Goal: Information Seeking & Learning: Compare options

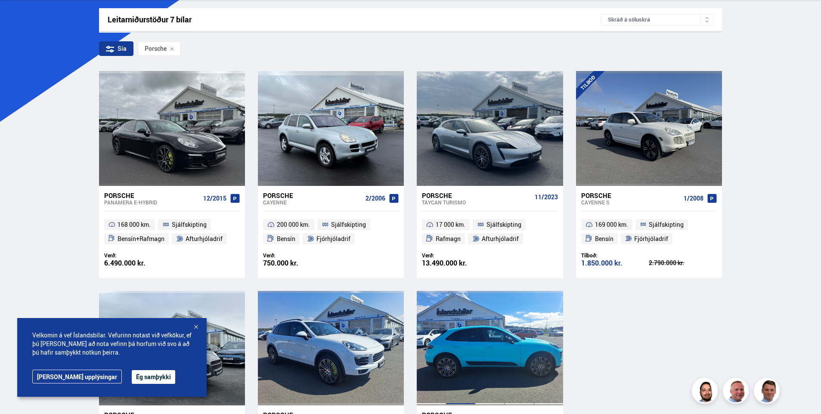
scroll to position [129, 0]
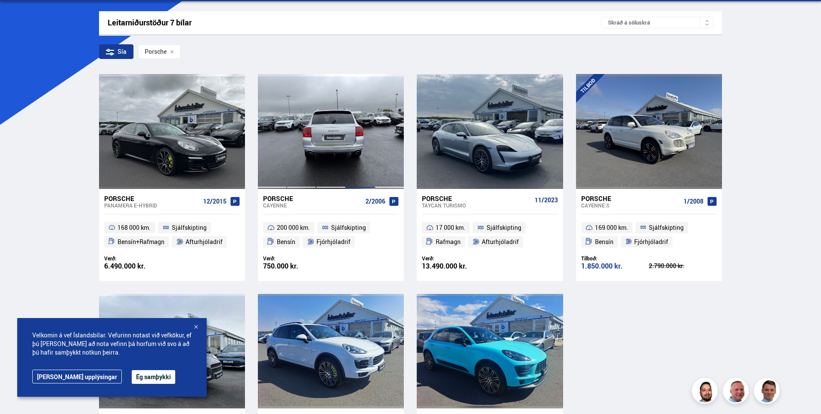
click at [355, 152] on div at bounding box center [360, 131] width 29 height 115
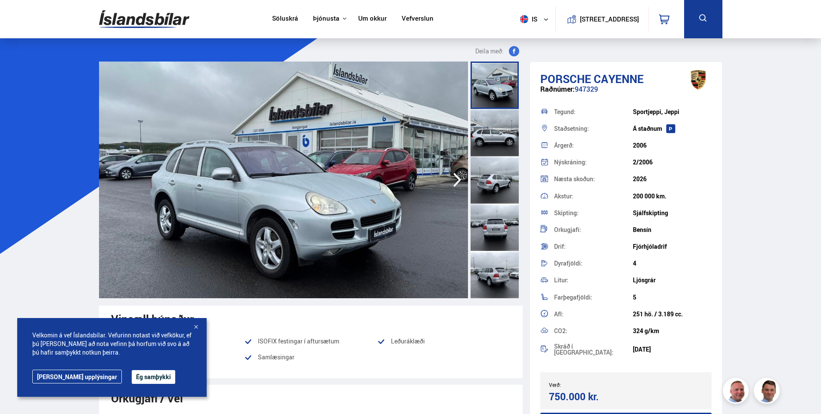
click at [489, 233] on div at bounding box center [495, 227] width 48 height 47
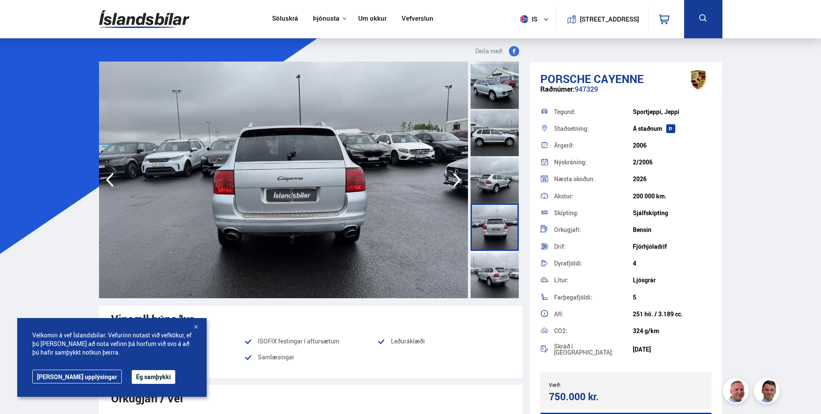
click at [487, 263] on div at bounding box center [495, 274] width 48 height 47
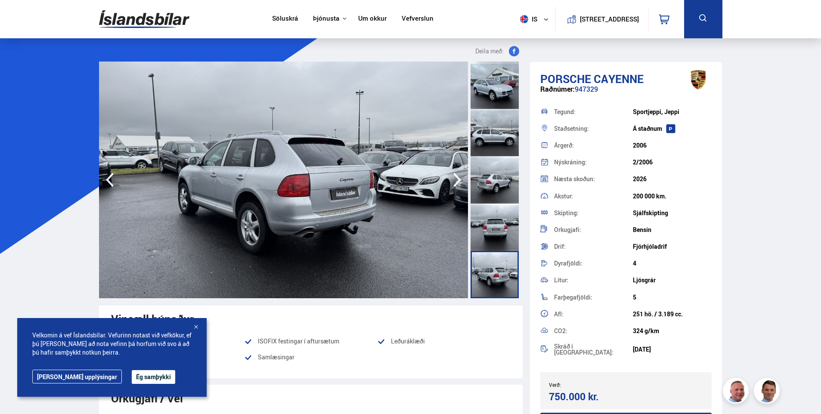
click at [489, 280] on div at bounding box center [495, 274] width 48 height 47
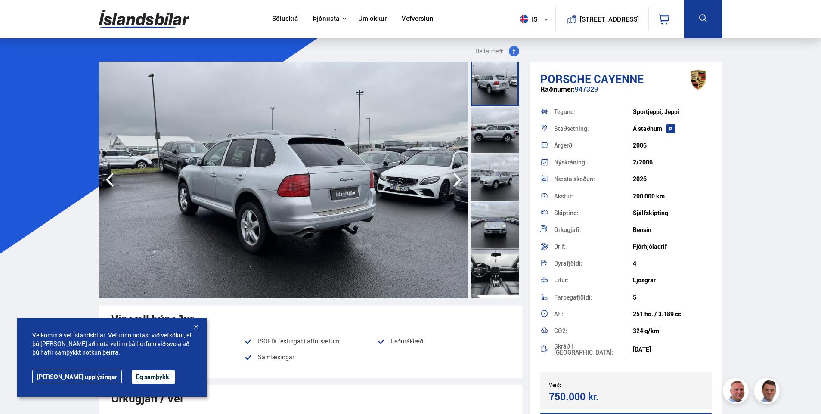
scroll to position [301, 0]
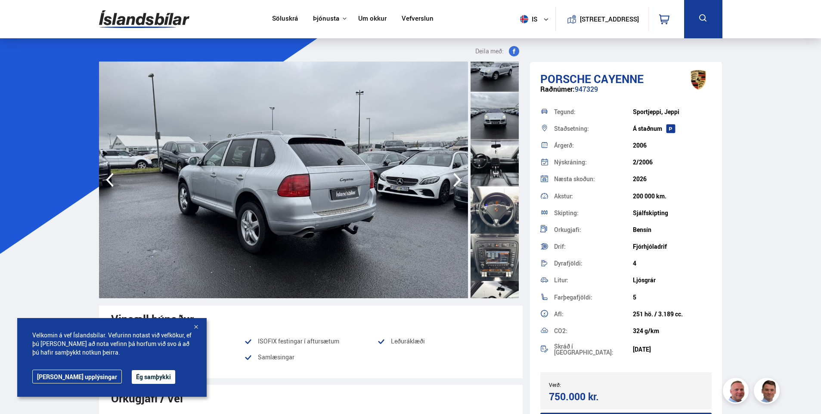
click at [500, 226] on div at bounding box center [495, 209] width 48 height 47
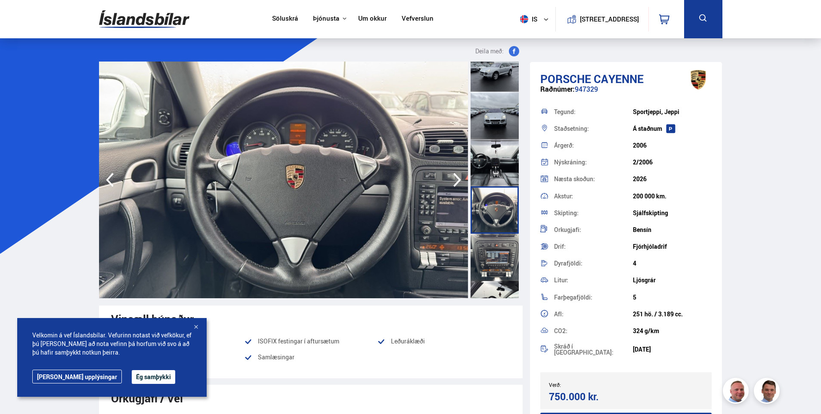
click at [489, 266] on div at bounding box center [495, 257] width 48 height 47
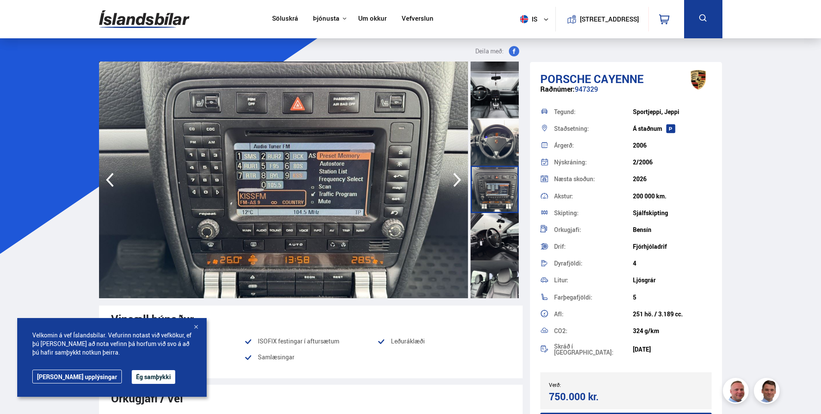
scroll to position [474, 0]
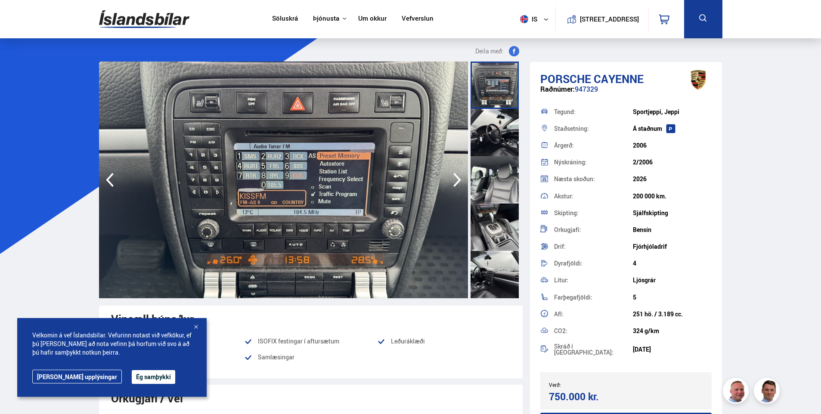
click at [494, 212] on div at bounding box center [495, 227] width 48 height 47
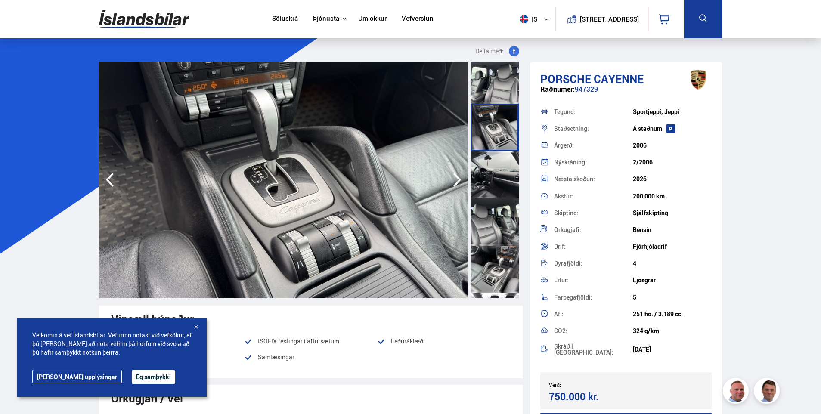
scroll to position [603, 0]
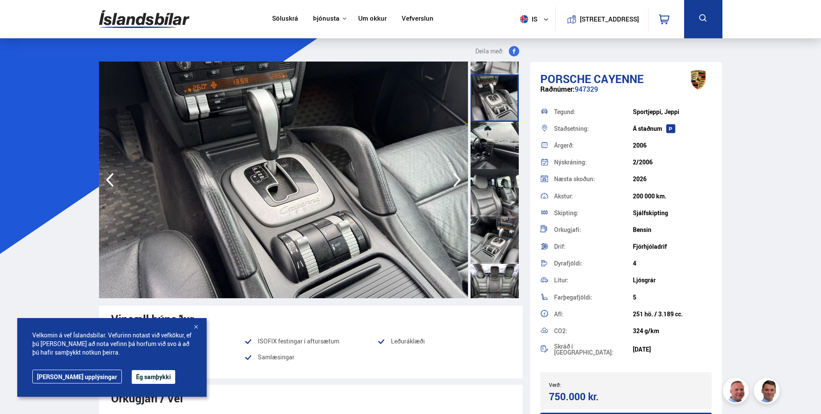
click at [495, 222] on div at bounding box center [495, 240] width 48 height 47
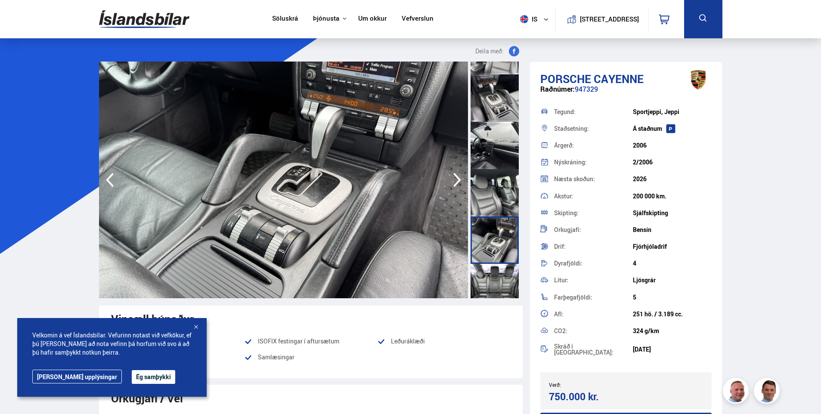
click at [487, 243] on div at bounding box center [495, 240] width 48 height 47
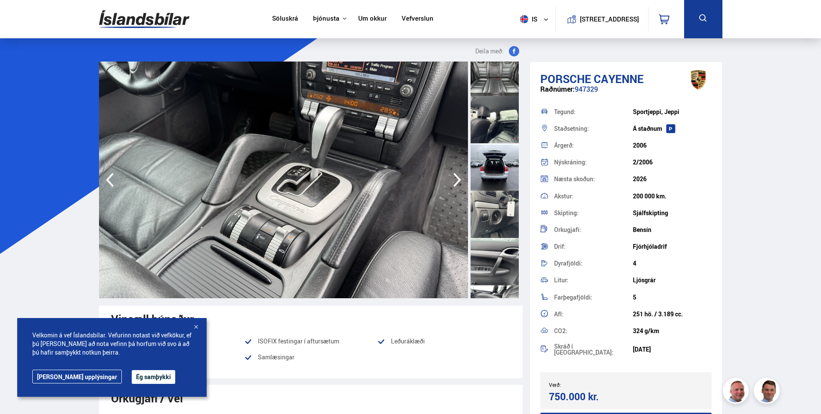
click at [487, 243] on div at bounding box center [495, 261] width 48 height 47
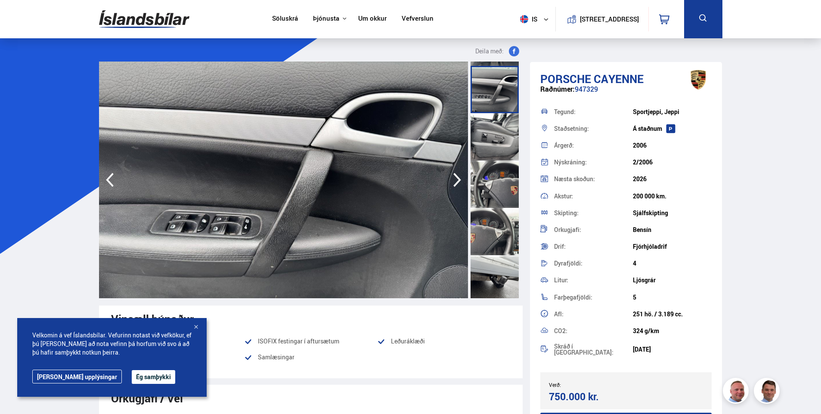
click at [487, 243] on div at bounding box center [495, 231] width 48 height 47
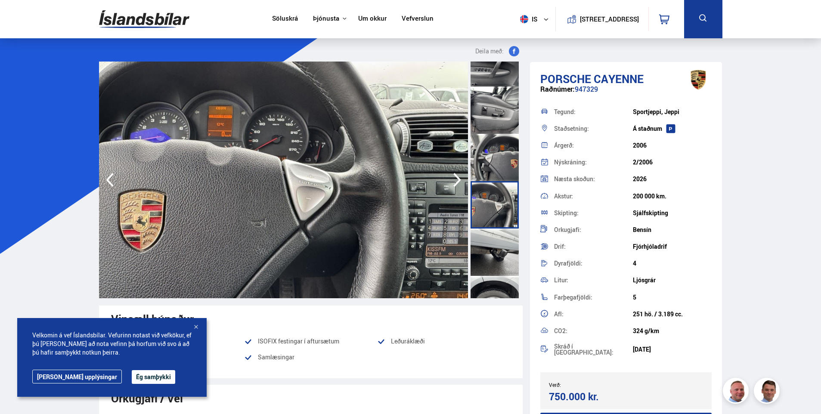
scroll to position [1042, 0]
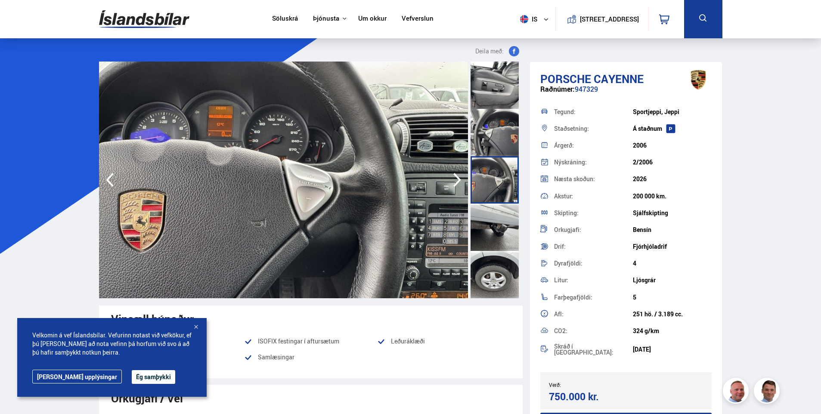
click at [487, 243] on div at bounding box center [495, 227] width 48 height 47
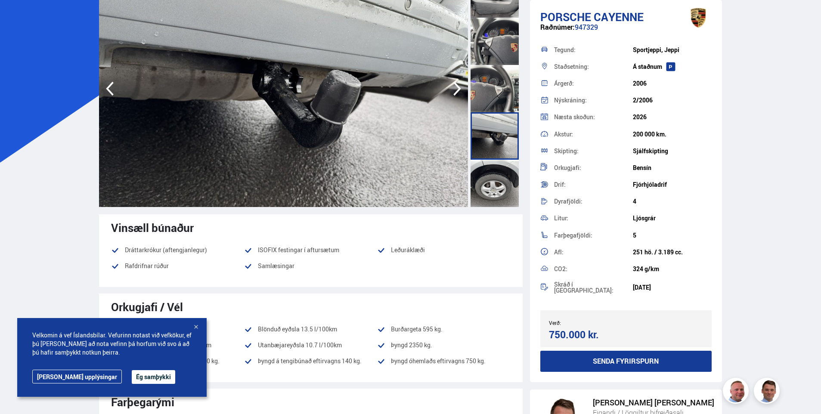
scroll to position [129, 0]
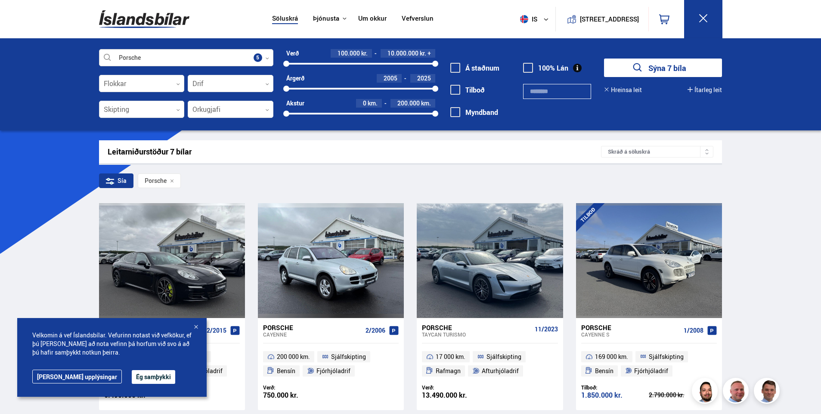
click at [226, 59] on div at bounding box center [186, 58] width 174 height 17
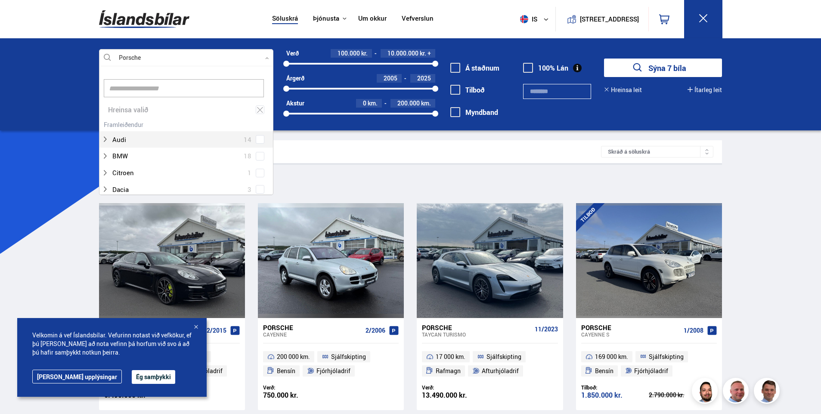
scroll to position [128, 172]
click at [165, 154] on div at bounding box center [178, 156] width 152 height 12
click at [168, 153] on div at bounding box center [178, 156] width 152 height 12
click at [156, 139] on div at bounding box center [178, 139] width 152 height 12
click at [251, 139] on div at bounding box center [178, 139] width 152 height 12
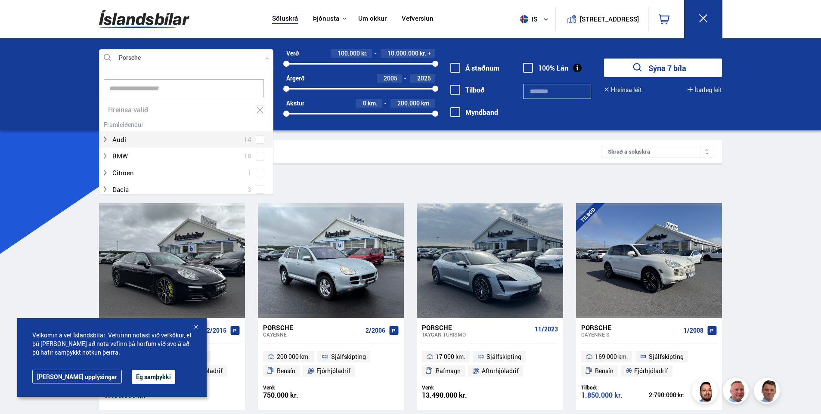
click at [258, 139] on span at bounding box center [259, 139] width 3 height 3
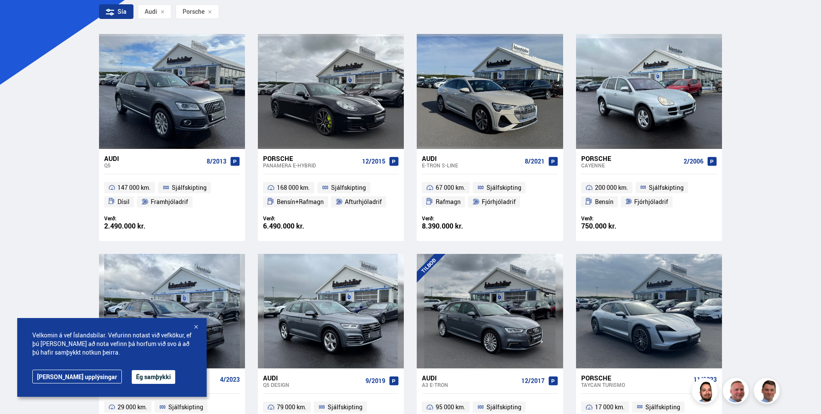
scroll to position [172, 0]
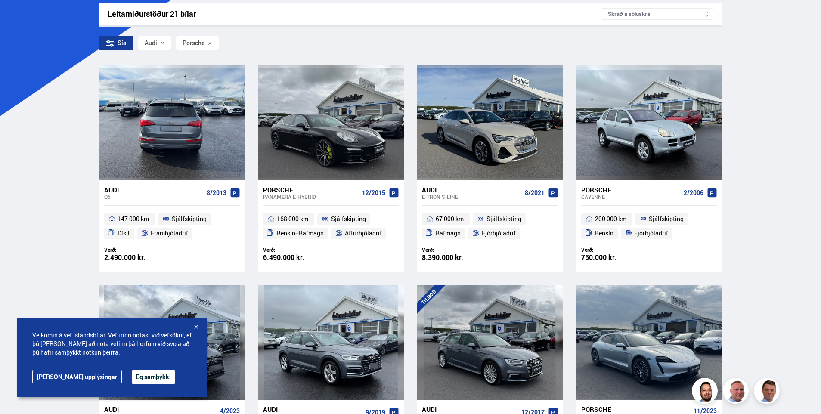
scroll to position [0, 0]
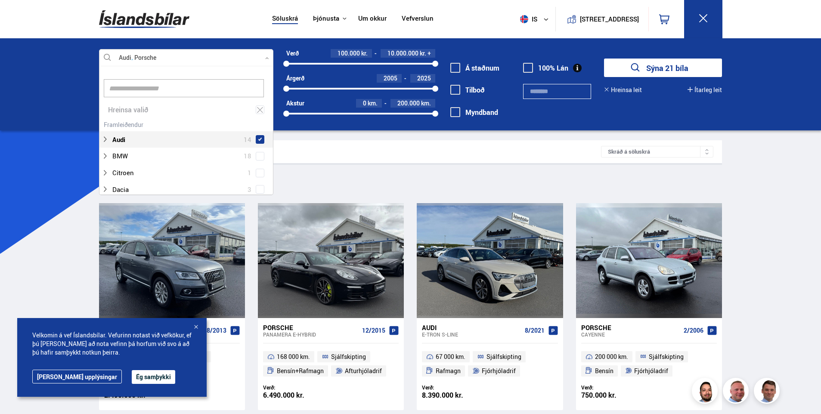
click at [223, 56] on div at bounding box center [186, 58] width 174 height 17
click at [189, 91] on input at bounding box center [184, 88] width 160 height 18
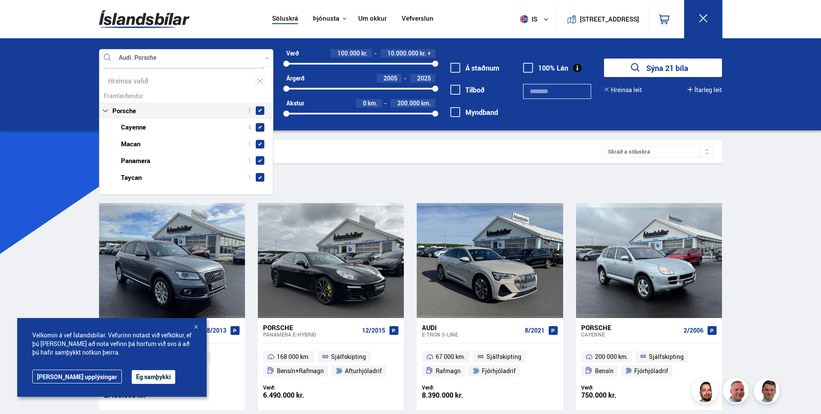
click at [258, 108] on span at bounding box center [260, 110] width 9 height 9
type input "*******"
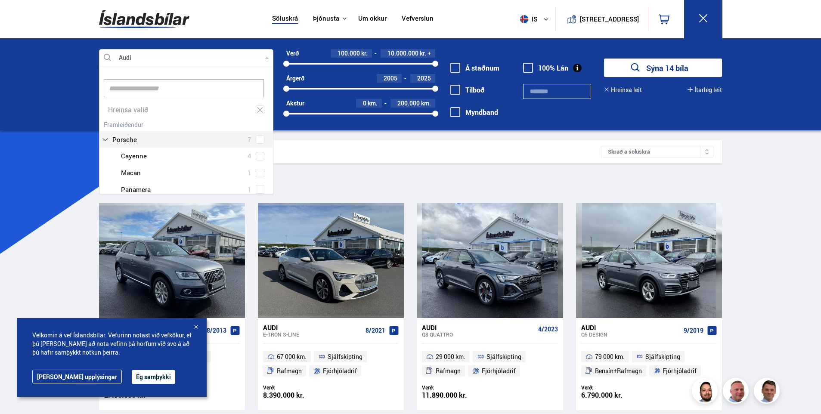
click at [233, 60] on div at bounding box center [186, 58] width 174 height 17
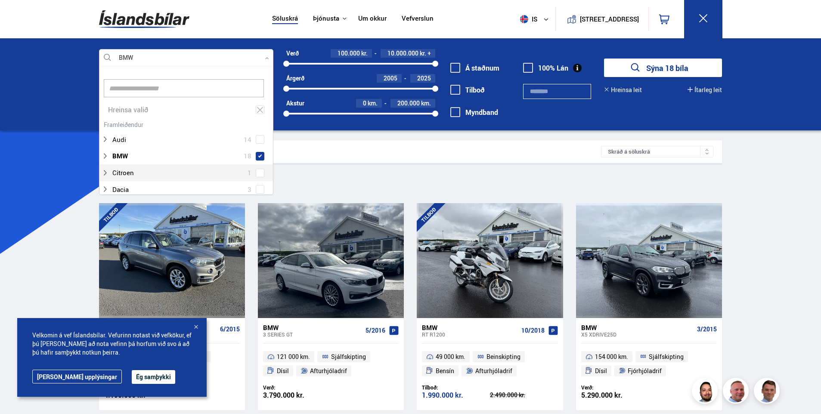
click at [225, 61] on div at bounding box center [186, 58] width 174 height 17
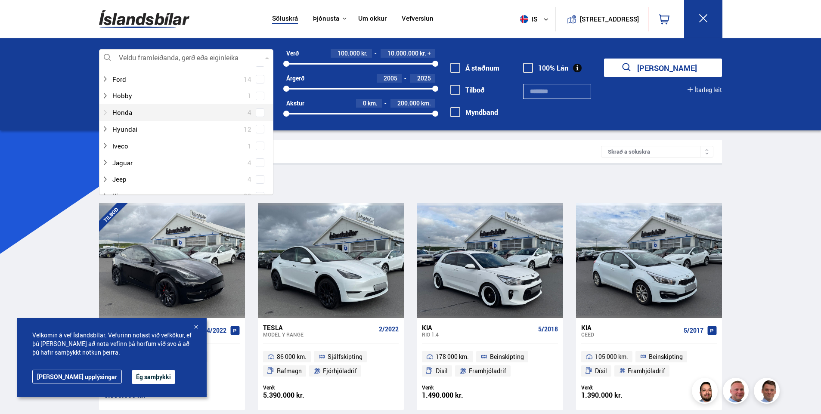
scroll to position [215, 0]
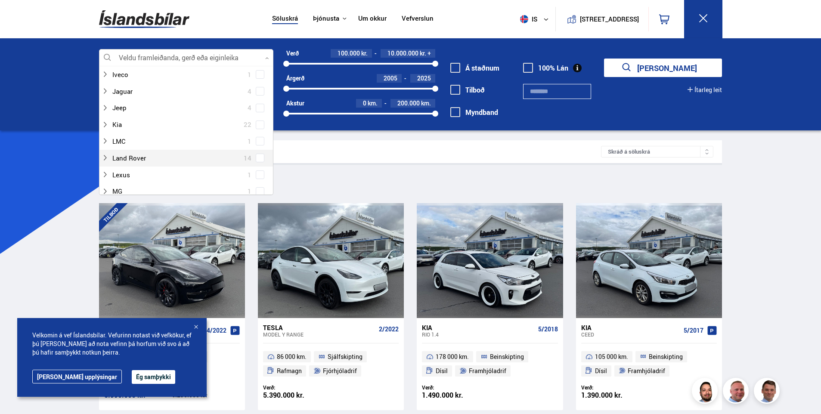
click at [259, 156] on span at bounding box center [260, 158] width 9 height 9
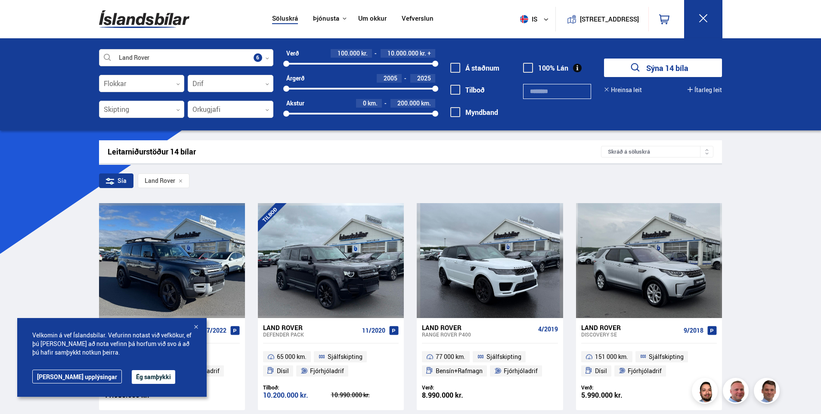
click at [220, 61] on div at bounding box center [186, 58] width 174 height 17
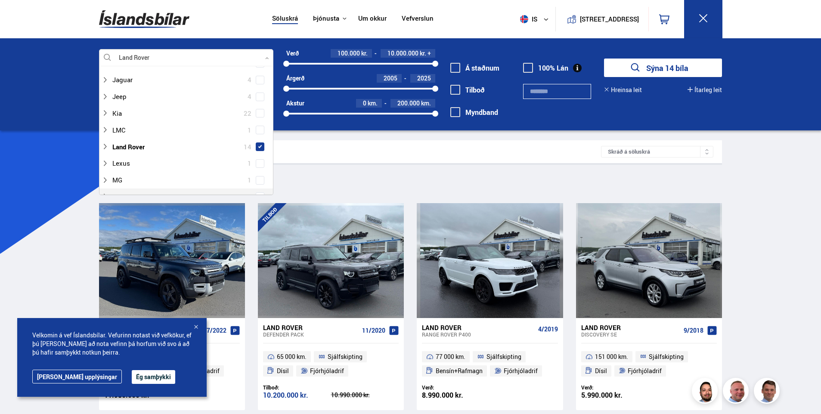
scroll to position [258, 0]
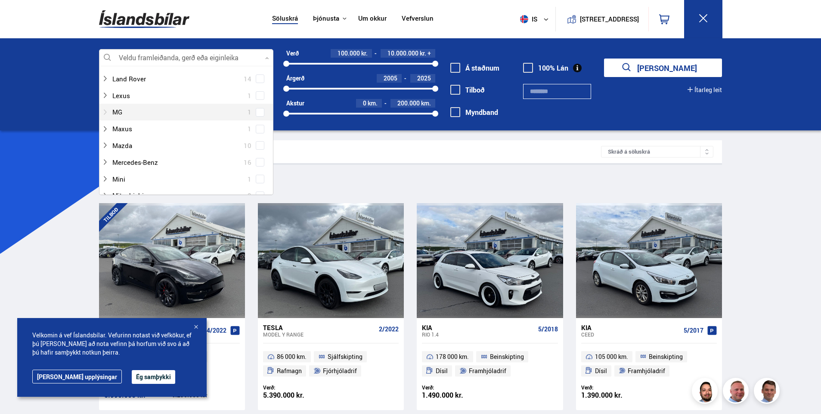
scroll to position [345, 0]
click at [228, 116] on div at bounding box center [178, 112] width 152 height 12
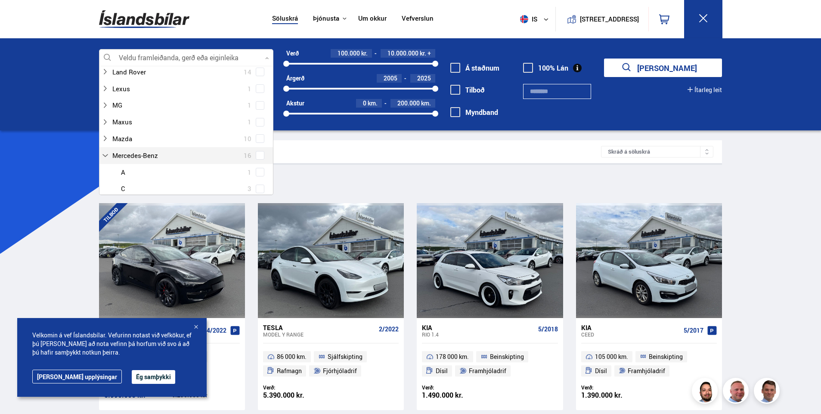
click at [258, 155] on span at bounding box center [259, 155] width 3 height 3
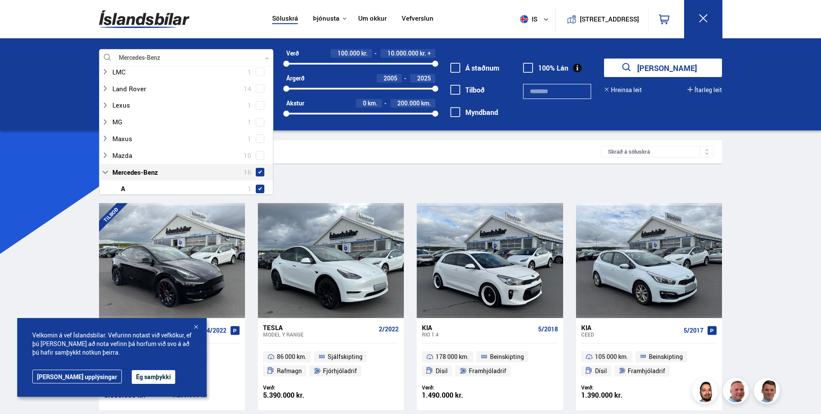
scroll to position [318, 0]
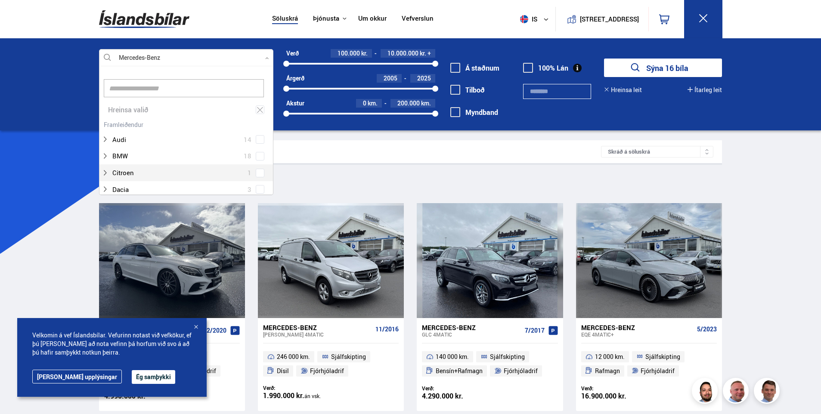
click at [179, 59] on div at bounding box center [186, 58] width 174 height 17
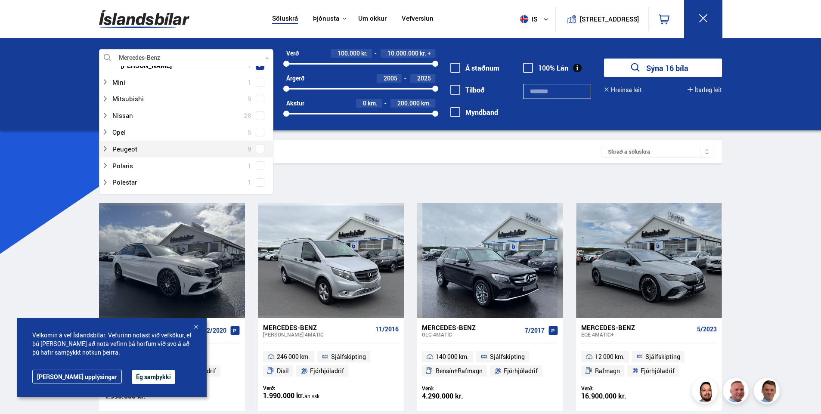
scroll to position [646, 0]
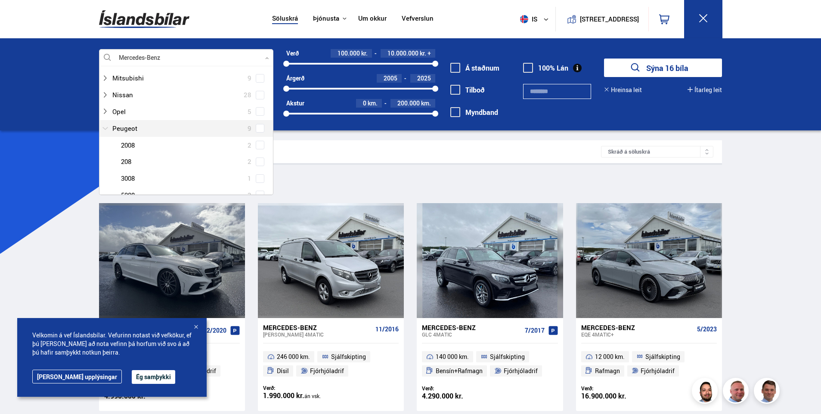
click at [180, 132] on div at bounding box center [178, 128] width 152 height 12
click at [252, 129] on label "Peugeot 9" at bounding box center [183, 128] width 146 height 12
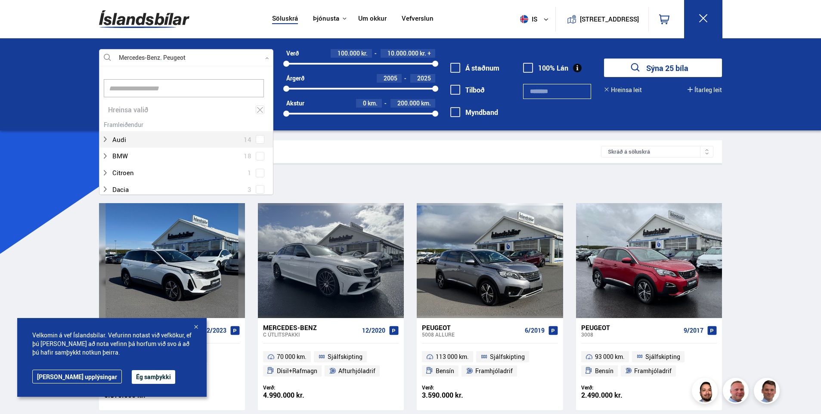
click at [147, 88] on input at bounding box center [184, 88] width 160 height 18
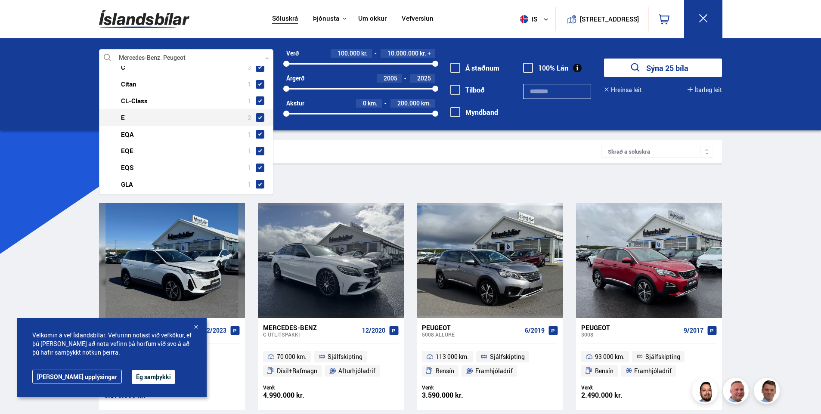
scroll to position [86, 0]
click at [261, 119] on div "Mercedes-Benz 16" at bounding box center [186, 120] width 169 height 12
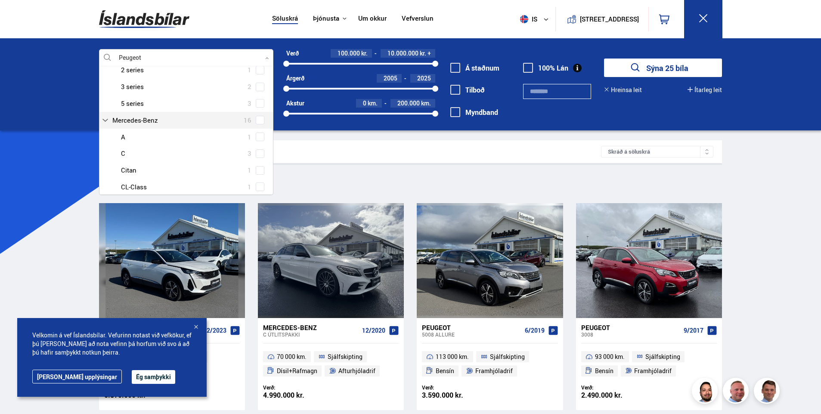
type input "***"
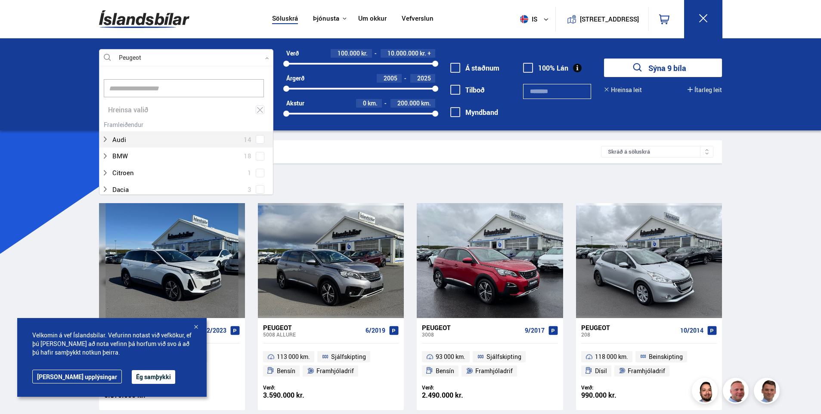
click at [176, 59] on div at bounding box center [186, 58] width 174 height 17
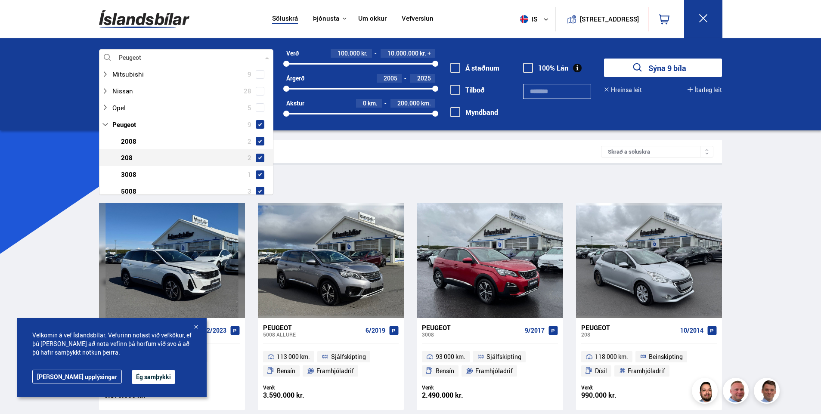
scroll to position [646, 0]
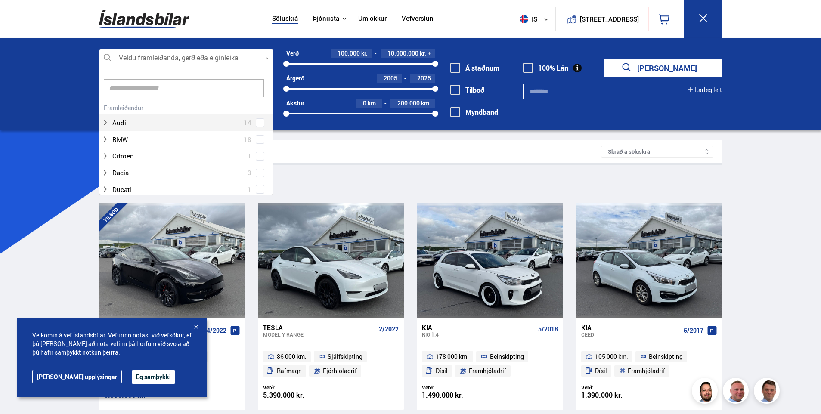
click at [155, 92] on input at bounding box center [184, 88] width 160 height 18
click at [256, 124] on div "Suzuki 6 Suzuki Grand Vitara 1 Suzuki Jimny 1 Suzuki Swift 2 Suzuki SX4 2" at bounding box center [186, 150] width 174 height 96
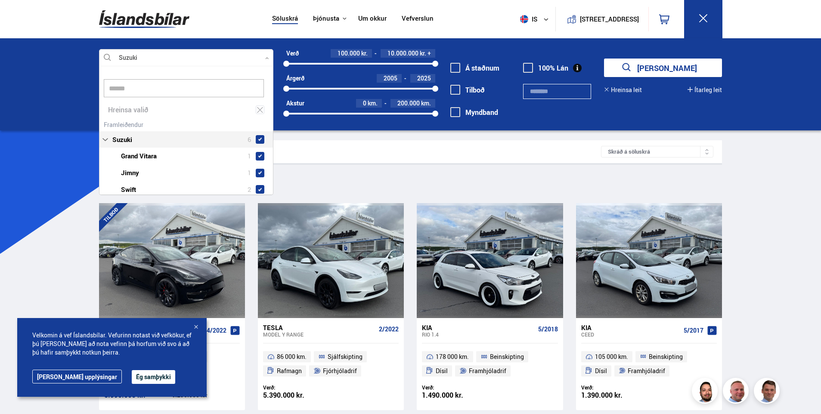
type input "******"
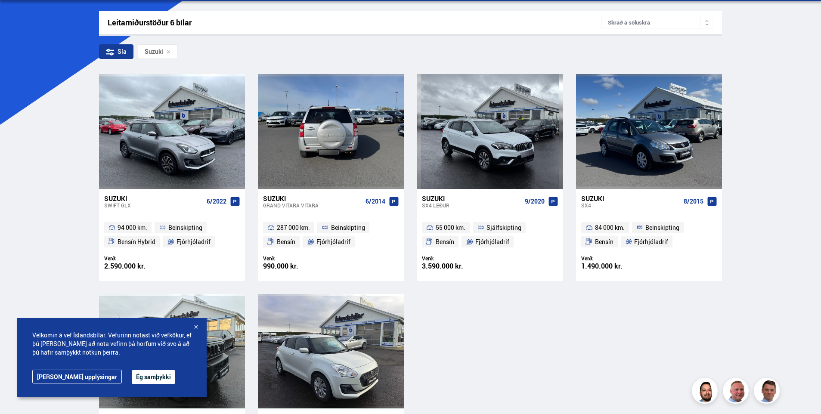
scroll to position [43, 0]
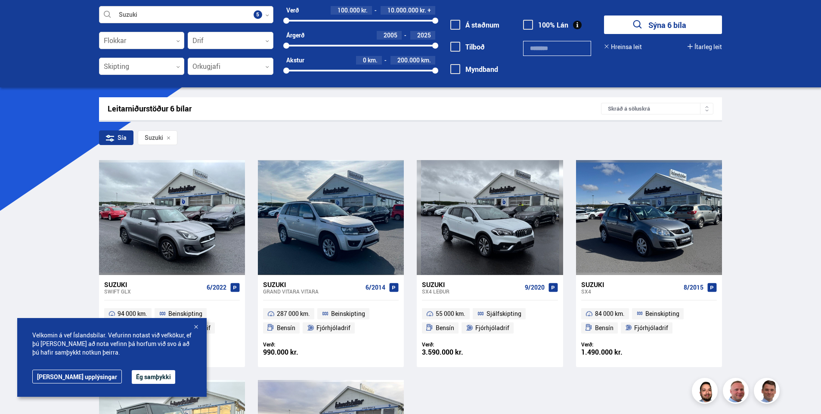
click at [205, 17] on div at bounding box center [186, 14] width 174 height 17
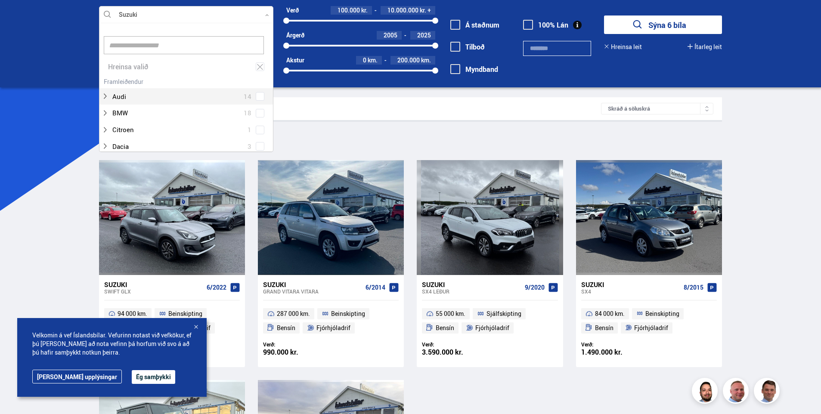
scroll to position [128, 172]
click at [256, 66] on icon at bounding box center [260, 67] width 8 height 8
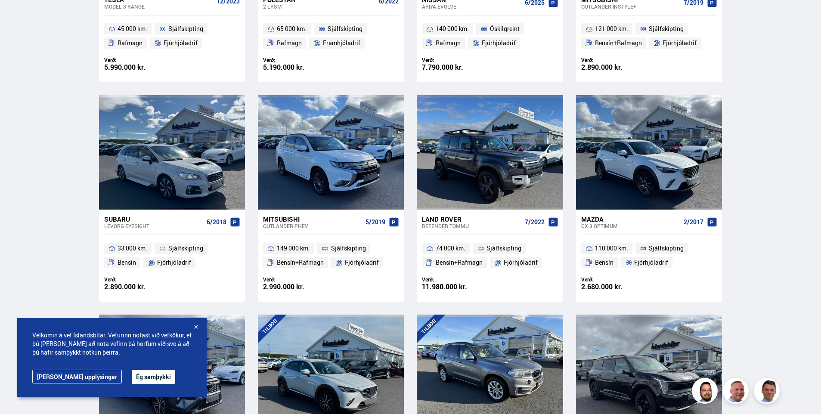
scroll to position [990, 0]
